Goal: Navigation & Orientation: Find specific page/section

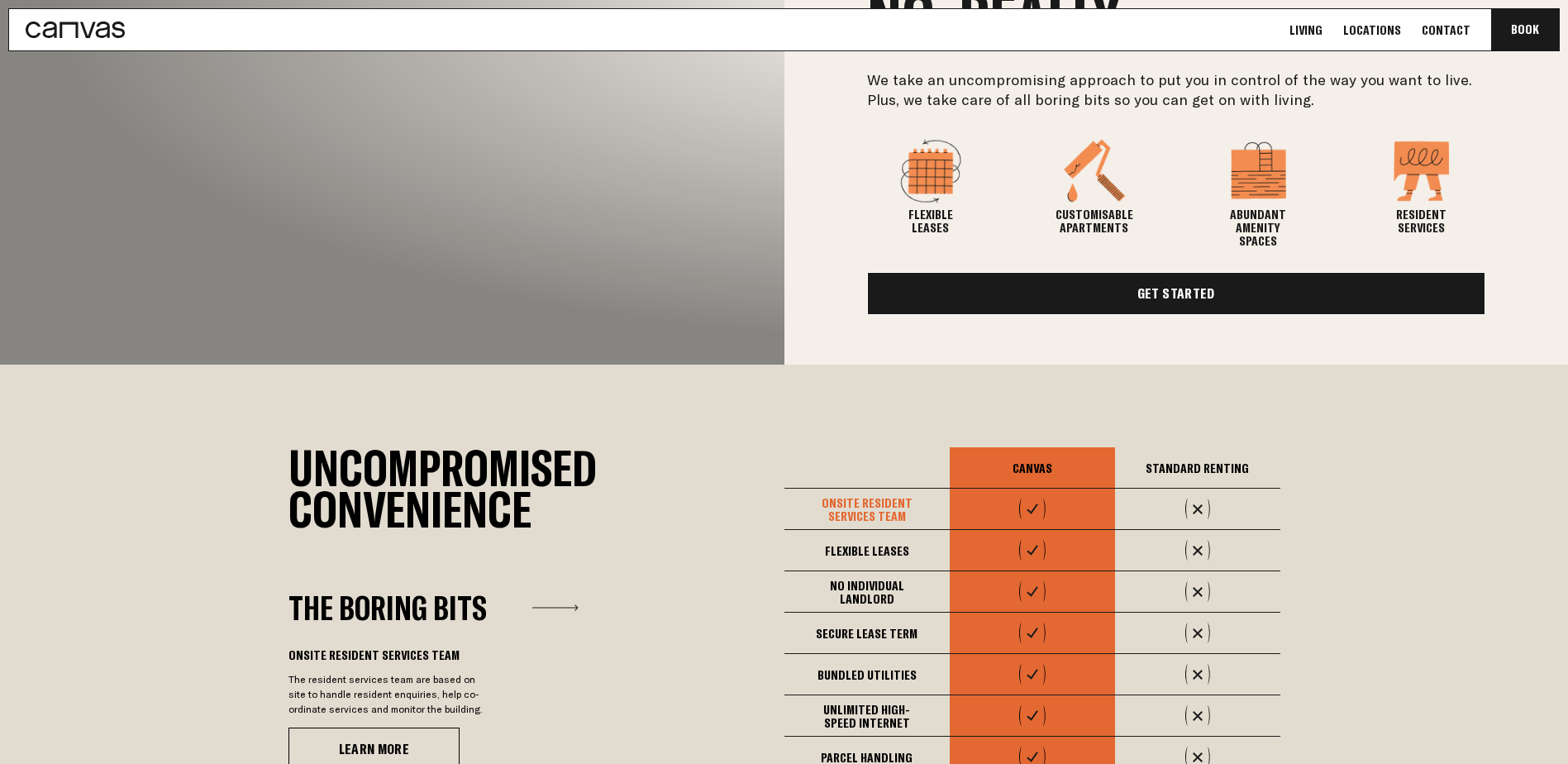
scroll to position [827, 0]
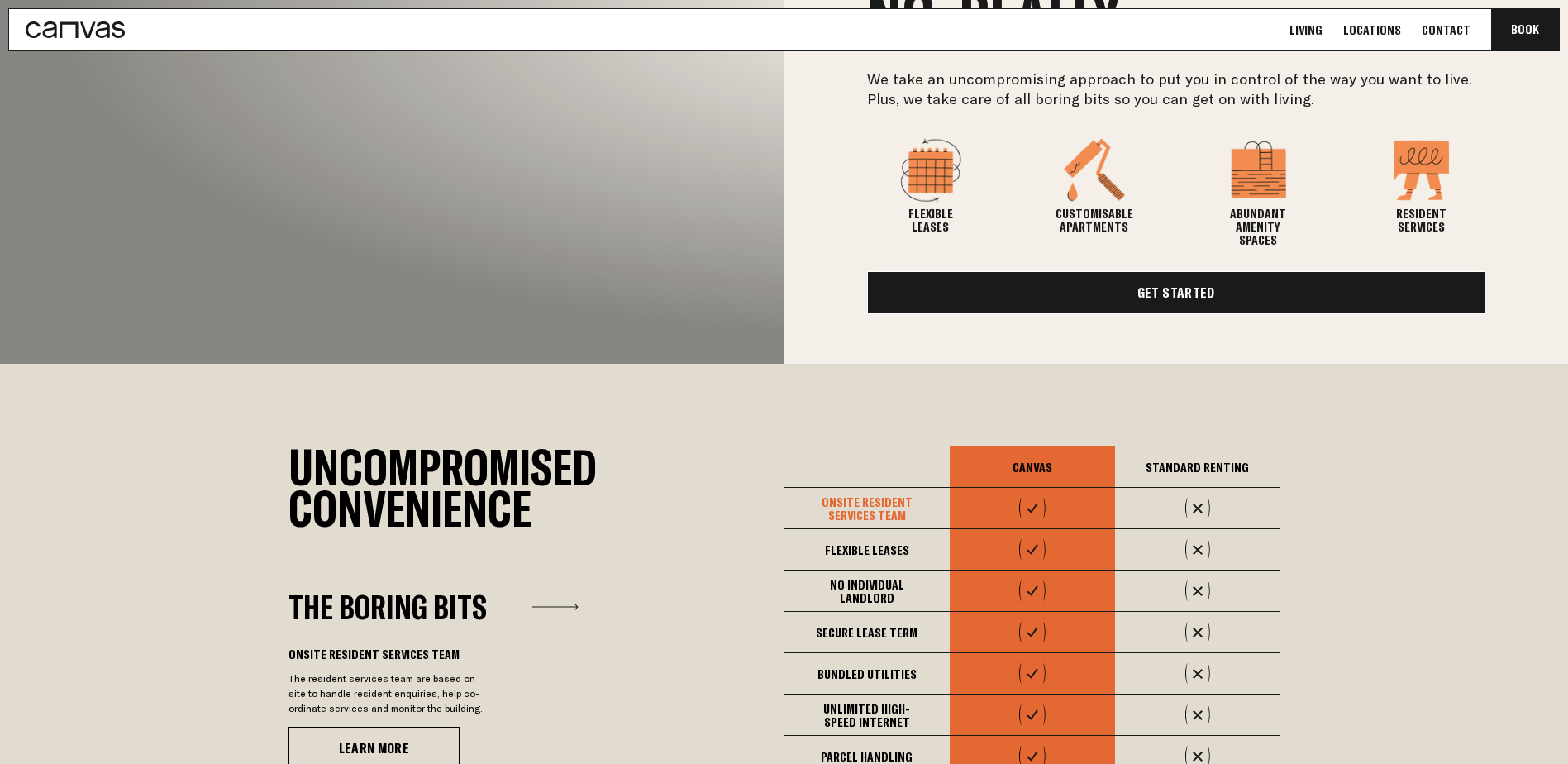
click at [1009, 290] on link "Get Started" at bounding box center [1176, 292] width 619 height 43
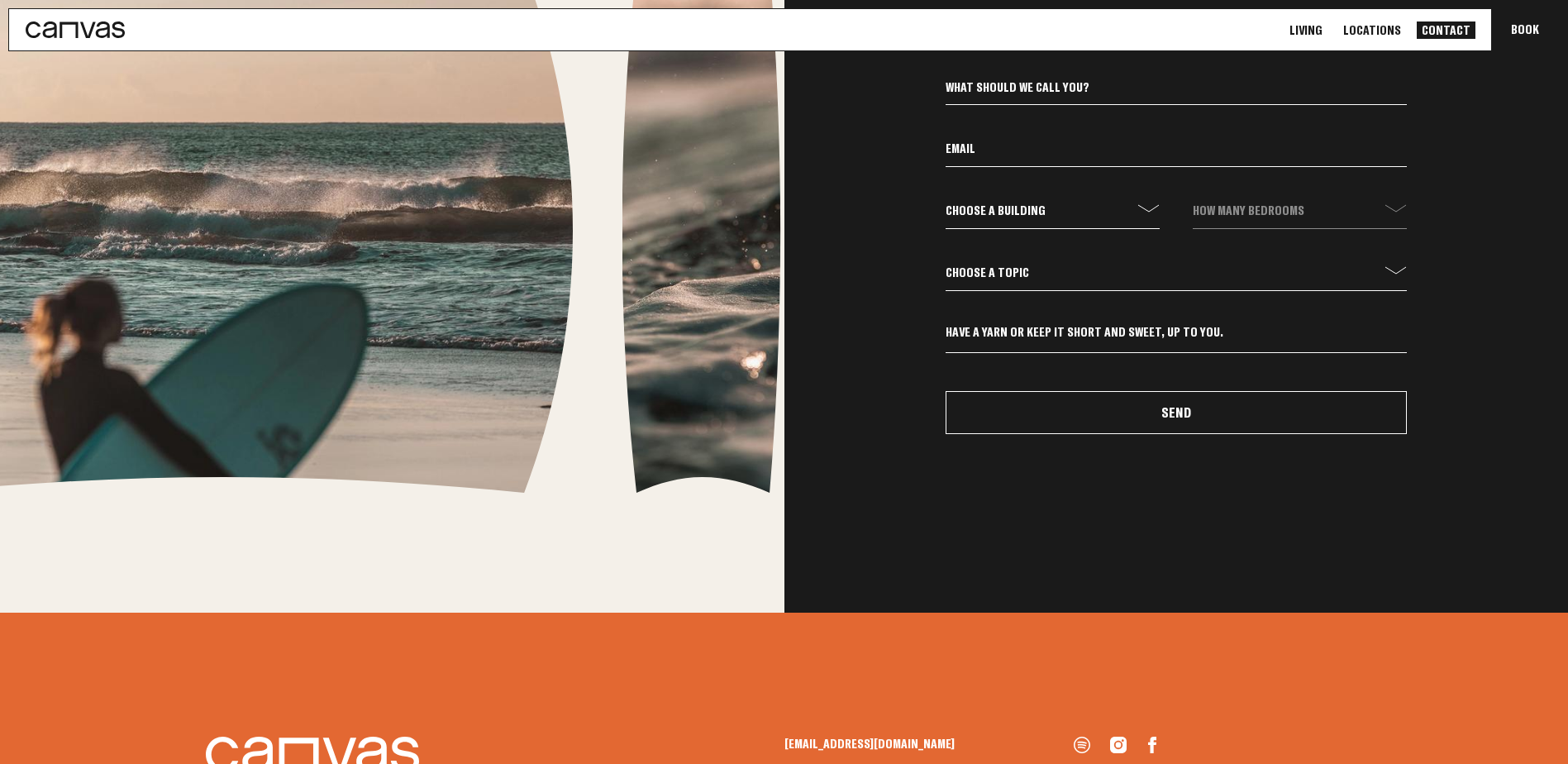
scroll to position [827, 0]
click at [1113, 199] on label "Choose a building communa" at bounding box center [1052, 213] width 214 height 29
click at [1113, 200] on select "Choose a building communa" at bounding box center [1052, 214] width 214 height 28
click at [1144, 210] on select "Choose a building communa" at bounding box center [1052, 214] width 214 height 28
select select "communa"
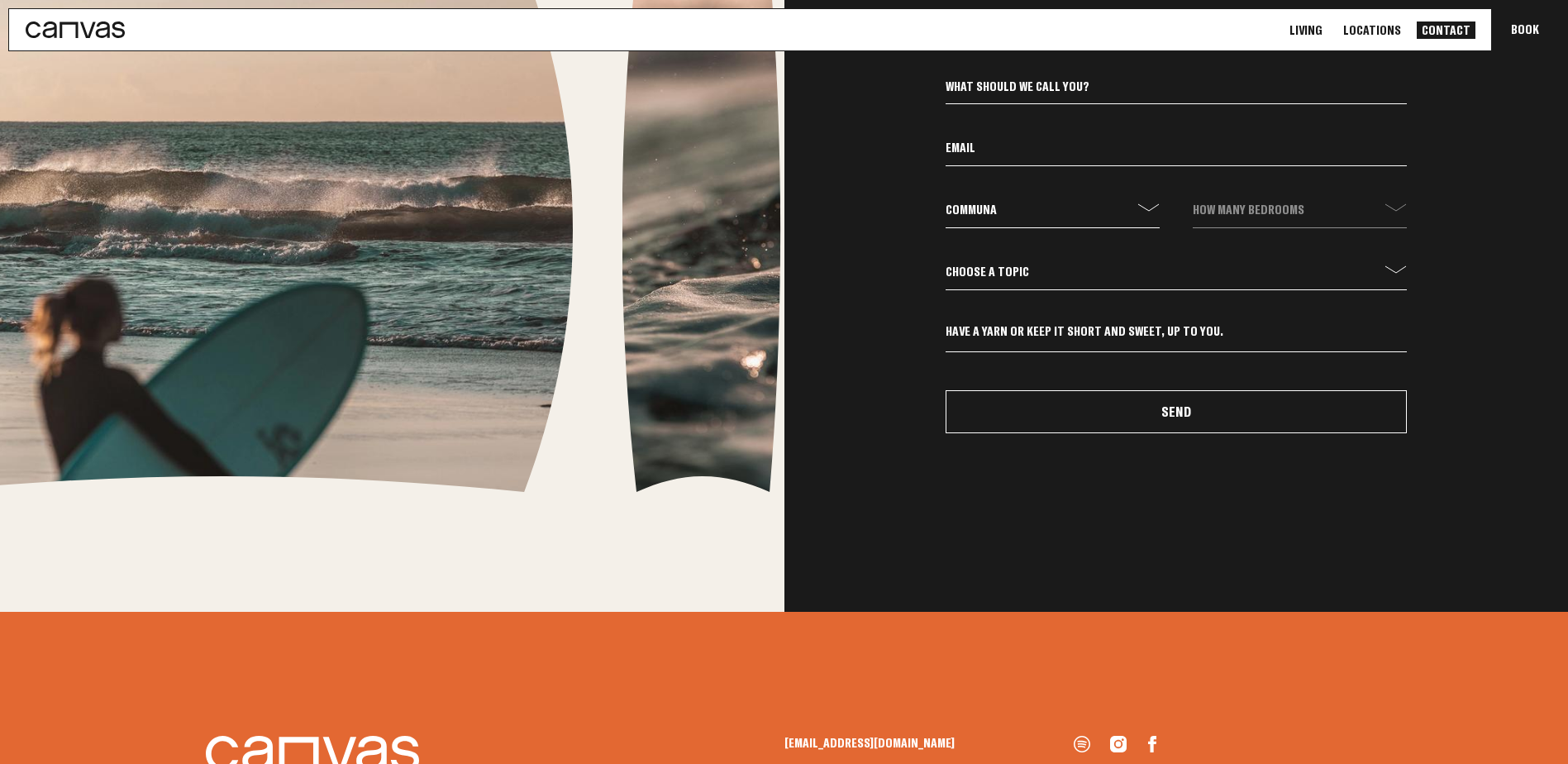
click at [945, 200] on select "Choose a building communa" at bounding box center [1052, 214] width 214 height 28
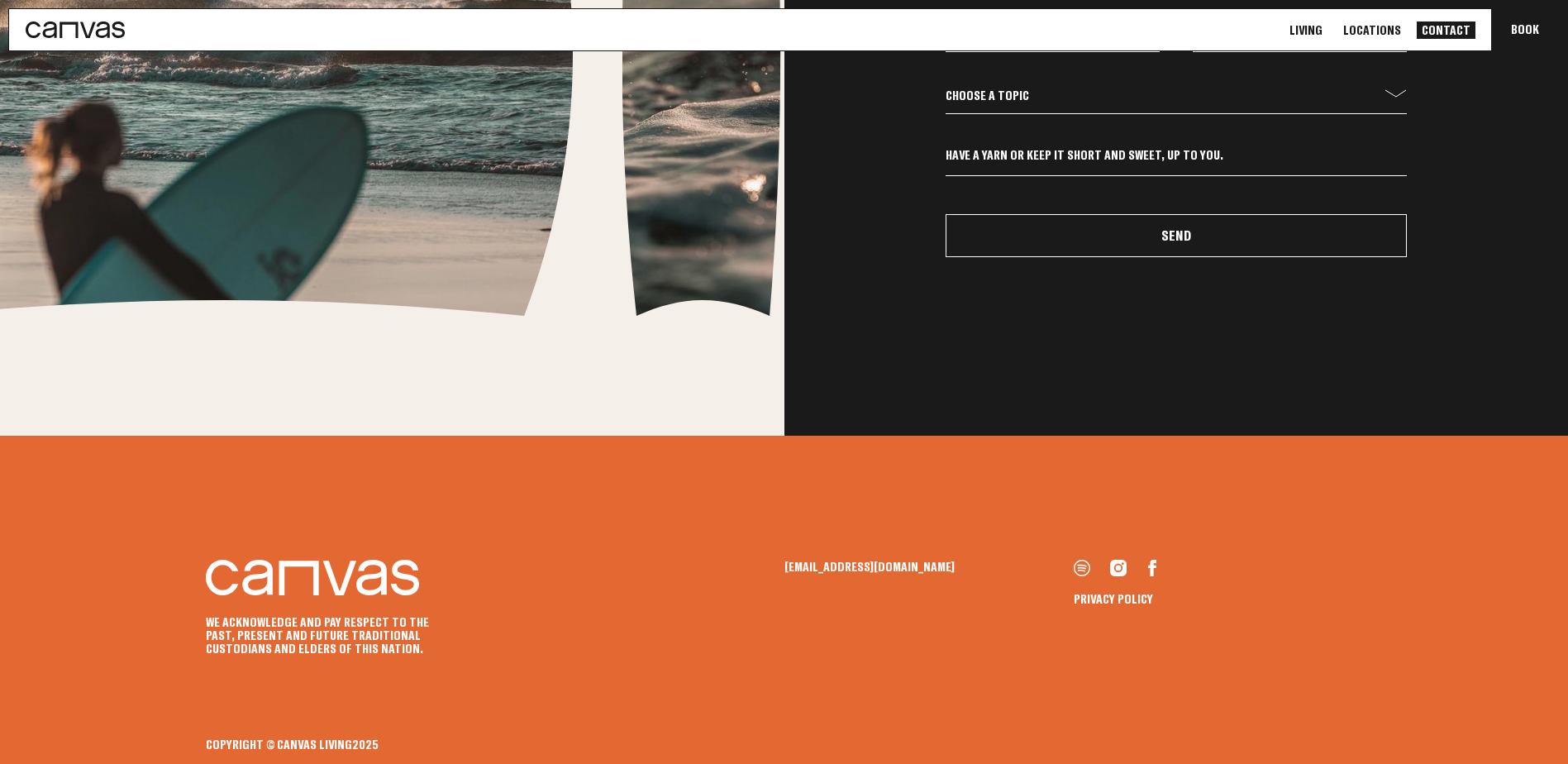
scroll to position [0, 0]
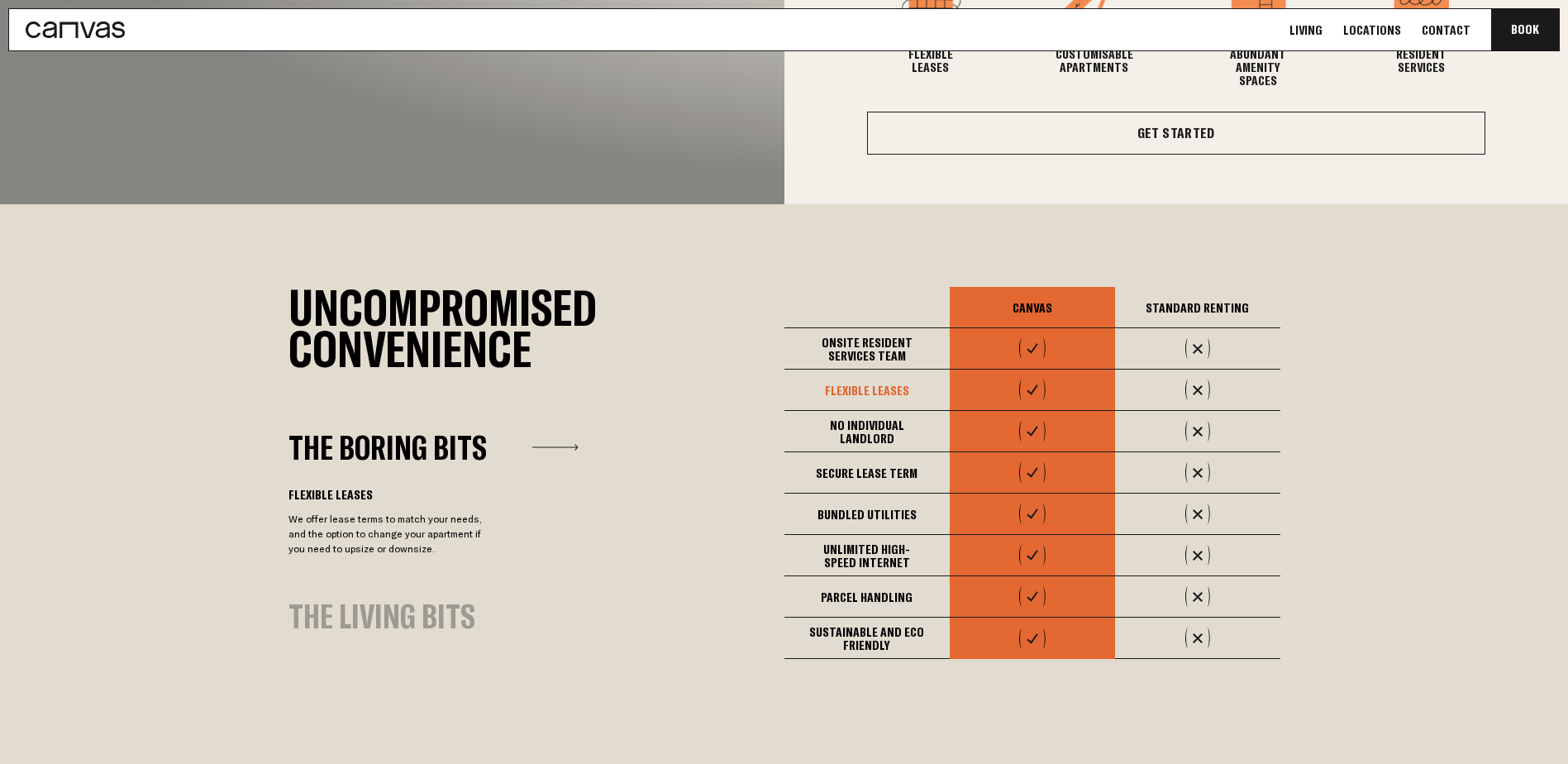
scroll to position [1075, 0]
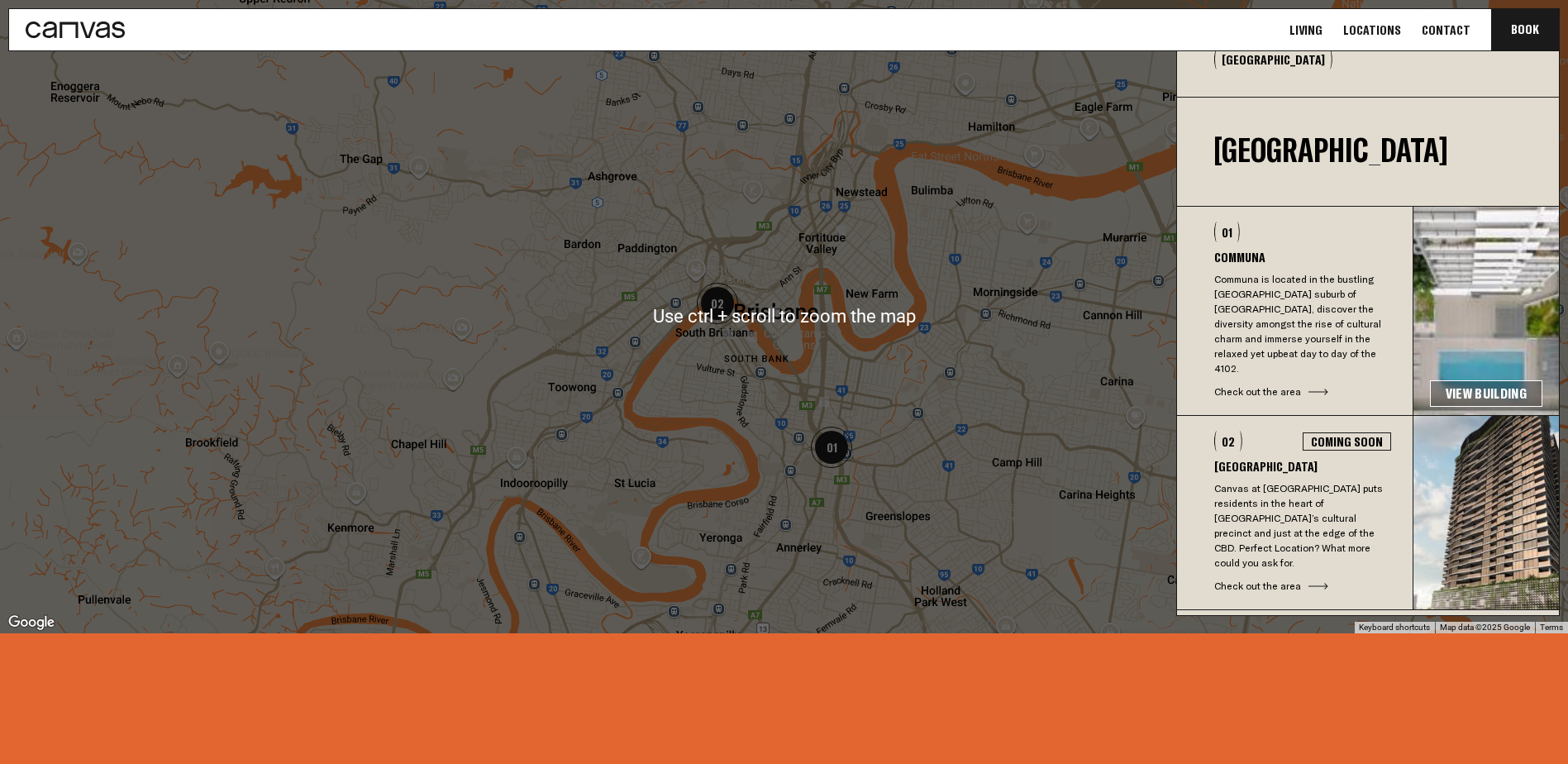
click at [1374, 433] on div "Coming Soon" at bounding box center [1346, 442] width 88 height 18
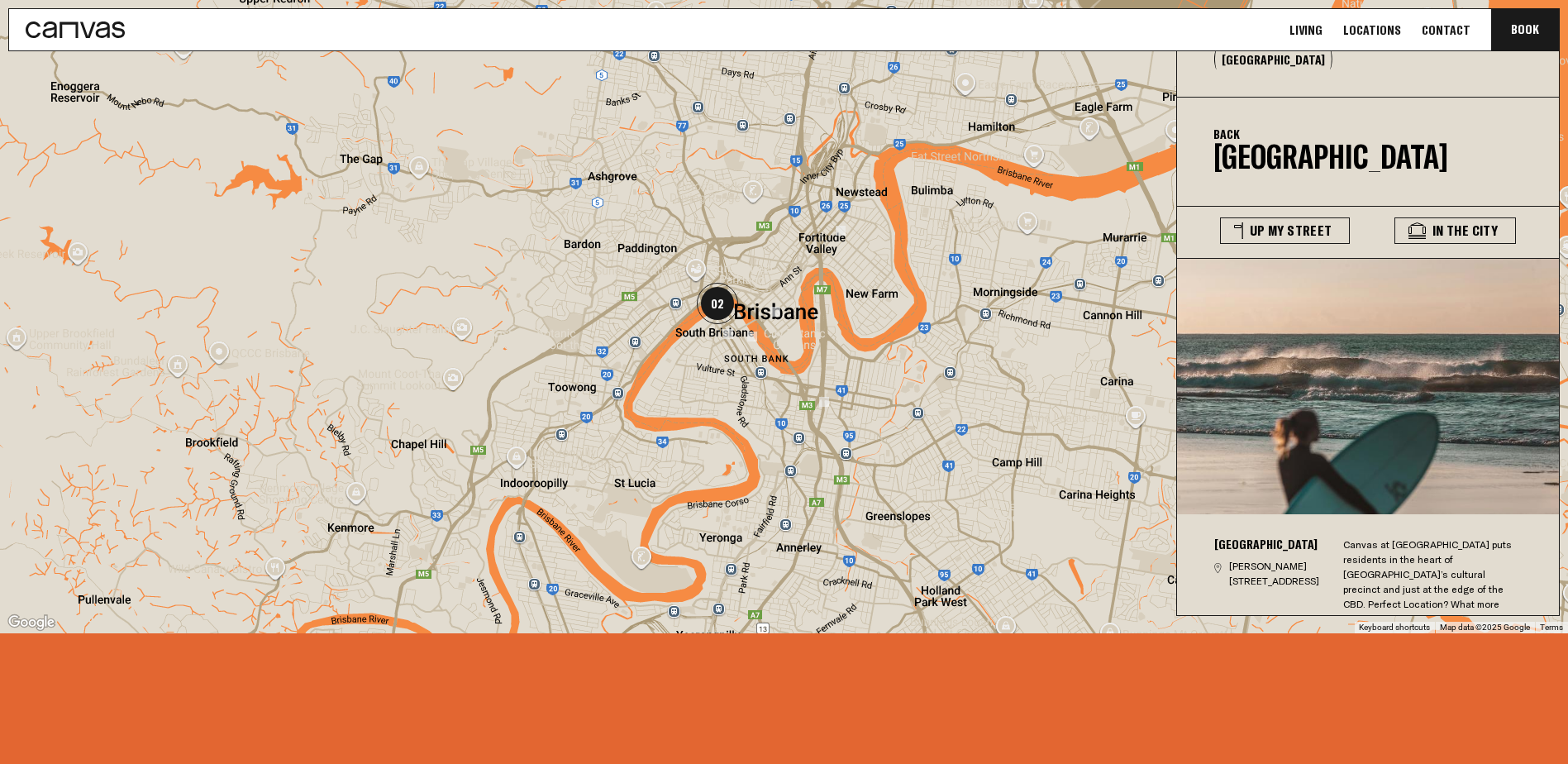
click at [1381, 551] on div "Canvas at [GEOGRAPHIC_DATA] puts residents in the heart of [GEOGRAPHIC_DATA]’s …" at bounding box center [1433, 582] width 181 height 89
click at [1386, 553] on div "Canvas at [GEOGRAPHIC_DATA] puts residents in the heart of [GEOGRAPHIC_DATA]’s …" at bounding box center [1433, 582] width 181 height 89
click at [1296, 457] on img at bounding box center [1369, 386] width 384 height 255
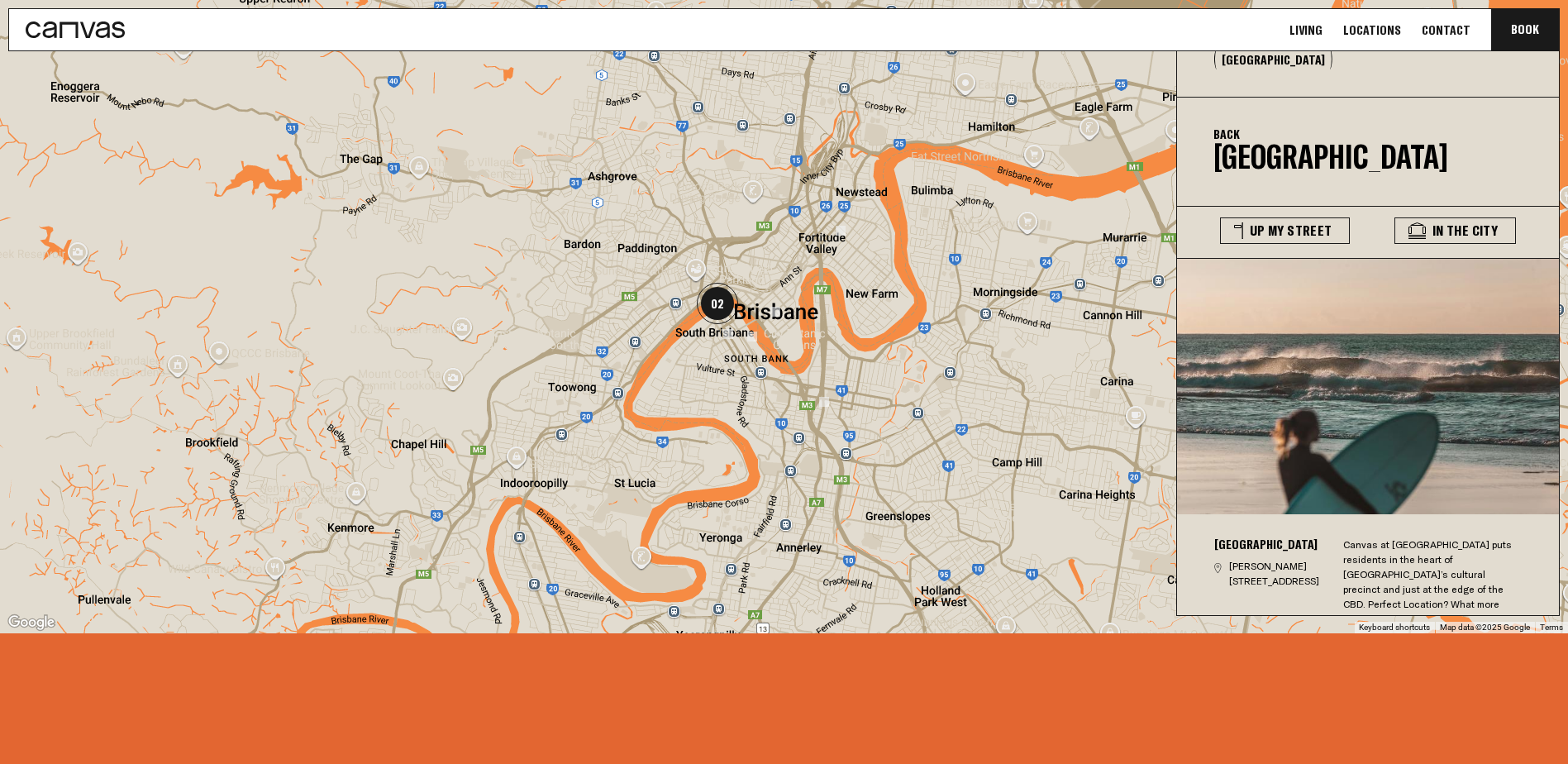
click at [1266, 559] on p "Cordelia St, South Brisbane 4101" at bounding box center [1277, 573] width 97 height 30
